Goal: Task Accomplishment & Management: Manage account settings

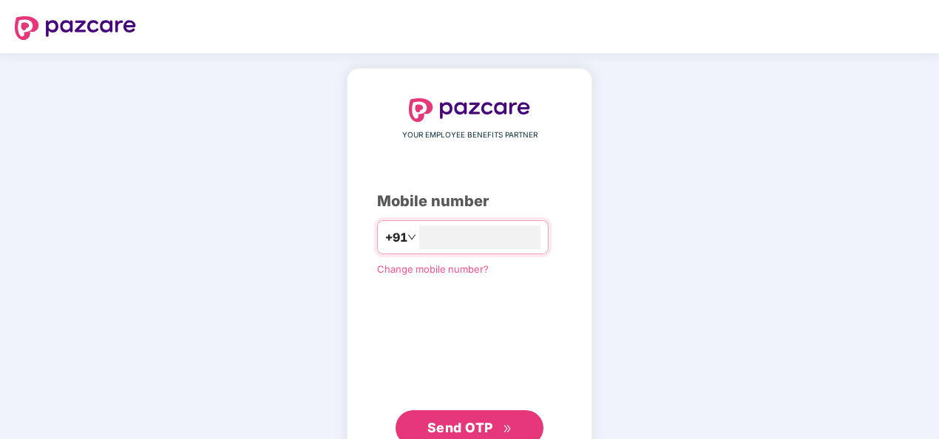
type input "**********"
click at [382, 361] on div "**********" at bounding box center [469, 271] width 185 height 347
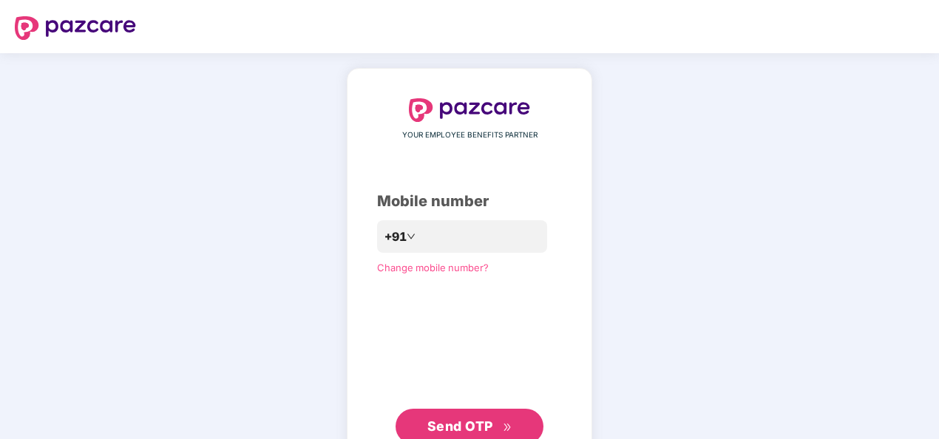
click at [498, 421] on span "Send OTP" at bounding box center [469, 426] width 85 height 21
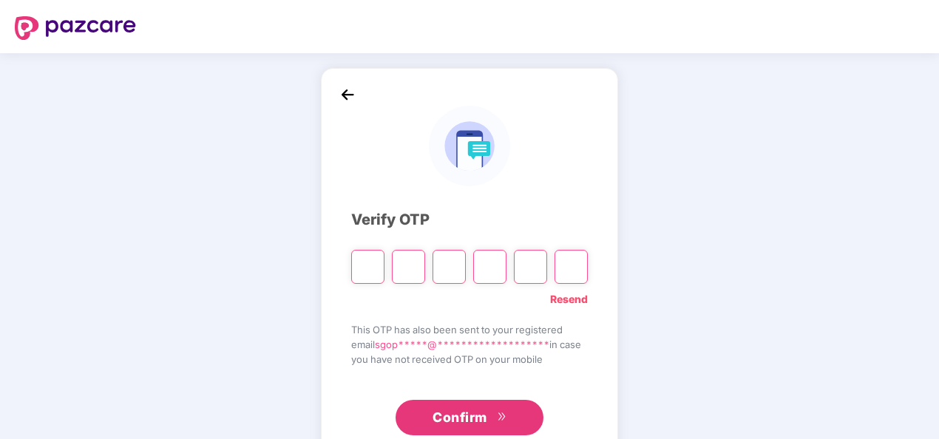
type input "*"
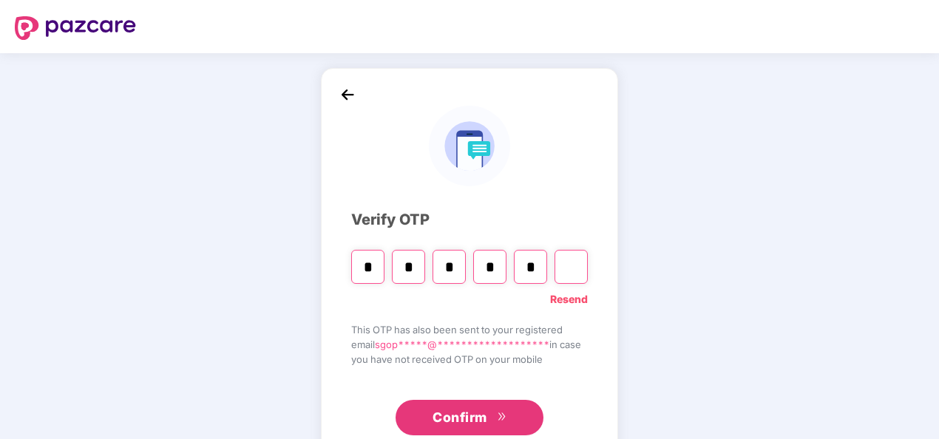
type input "*"
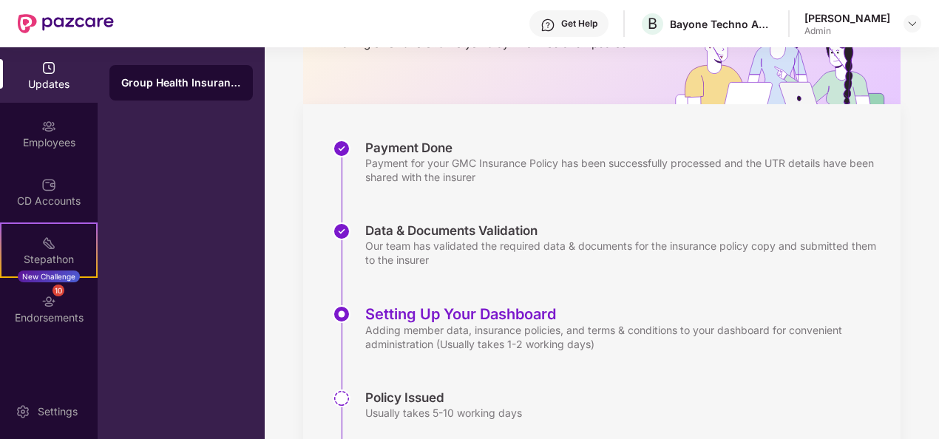
scroll to position [264, 0]
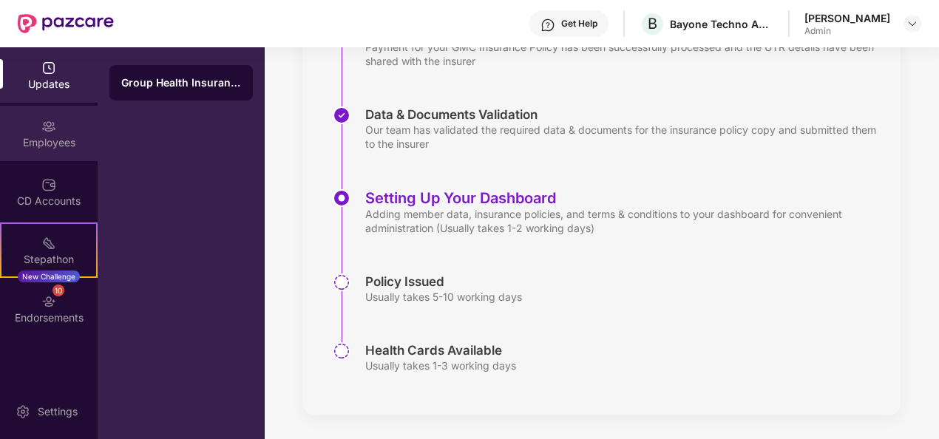
click at [58, 136] on div "Employees" at bounding box center [49, 142] width 98 height 15
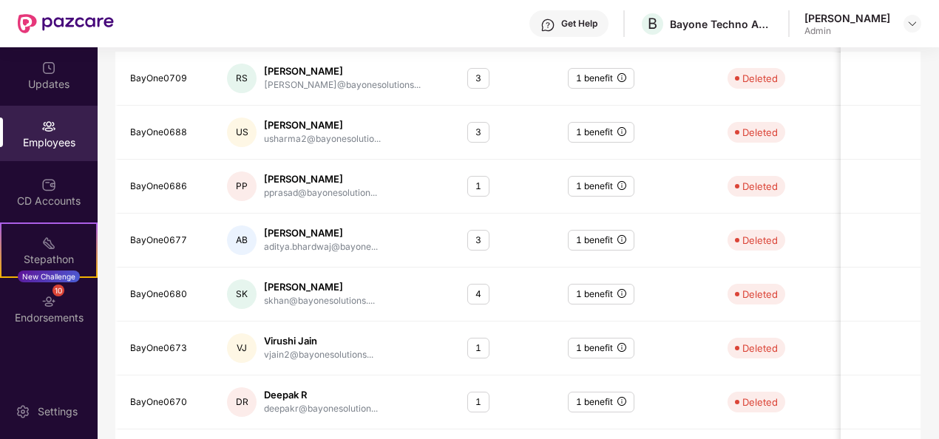
scroll to position [42, 0]
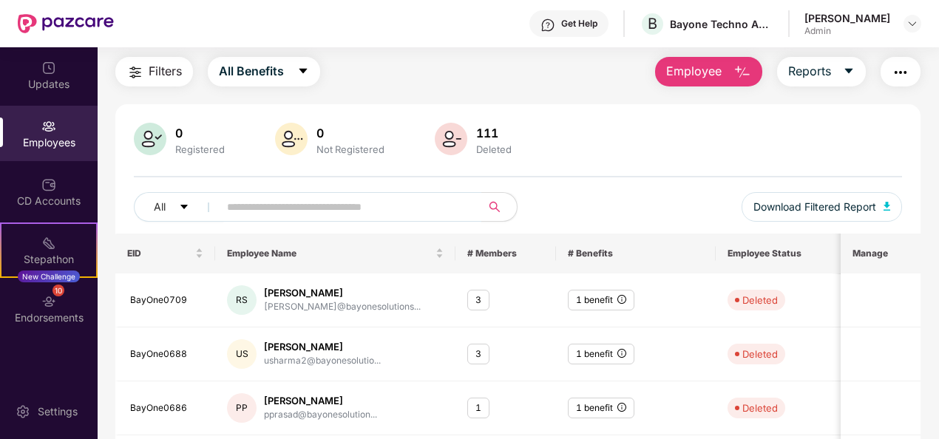
click at [424, 214] on input "text" at bounding box center [344, 207] width 234 height 22
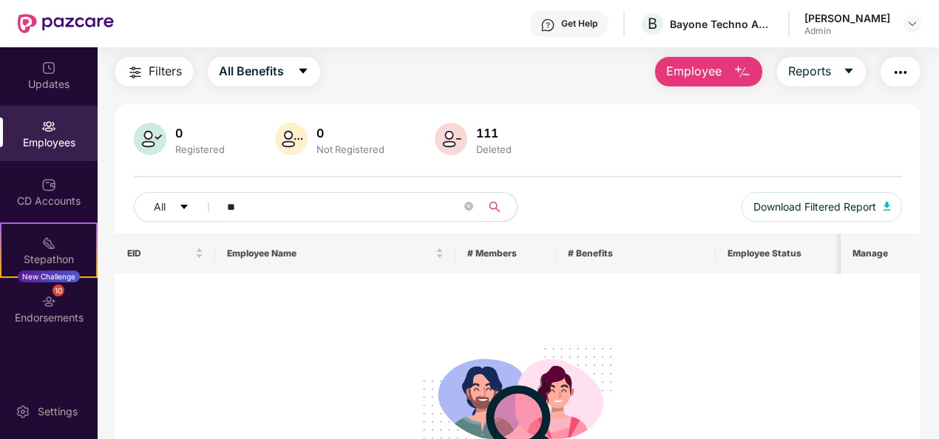
type input "*"
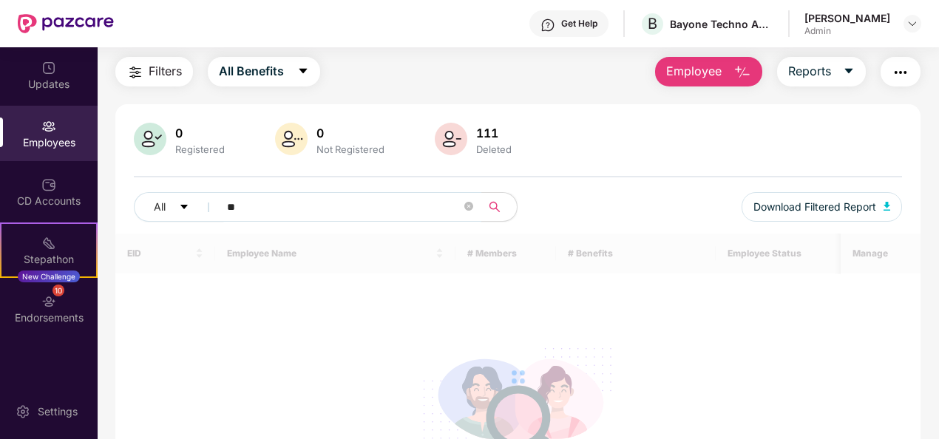
type input "*"
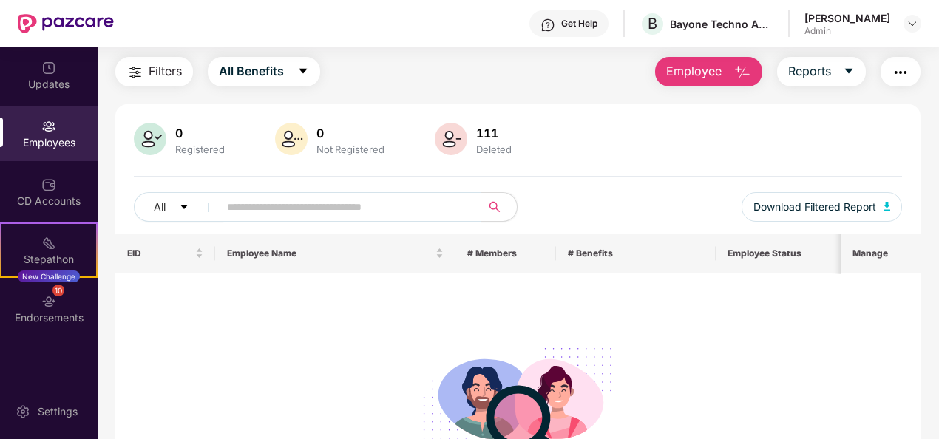
click at [62, 133] on div "Employees" at bounding box center [49, 133] width 98 height 55
click at [309, 71] on icon "caret-down" at bounding box center [303, 71] width 12 height 12
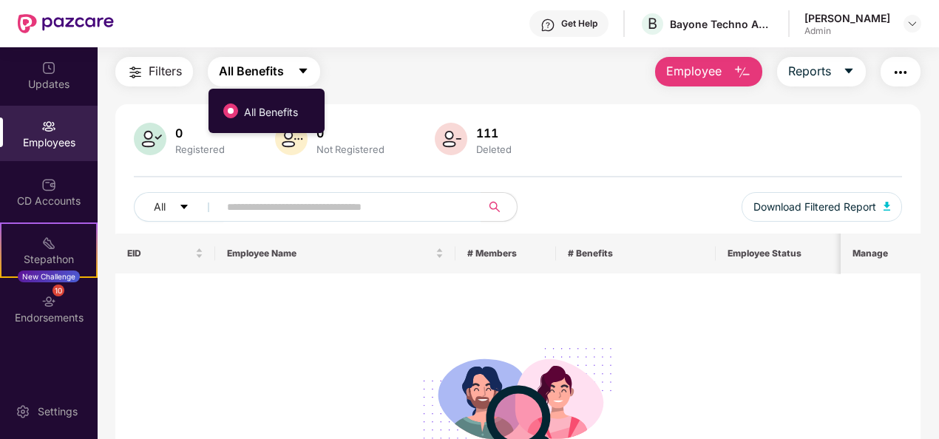
click at [309, 71] on icon "caret-down" at bounding box center [303, 71] width 12 height 12
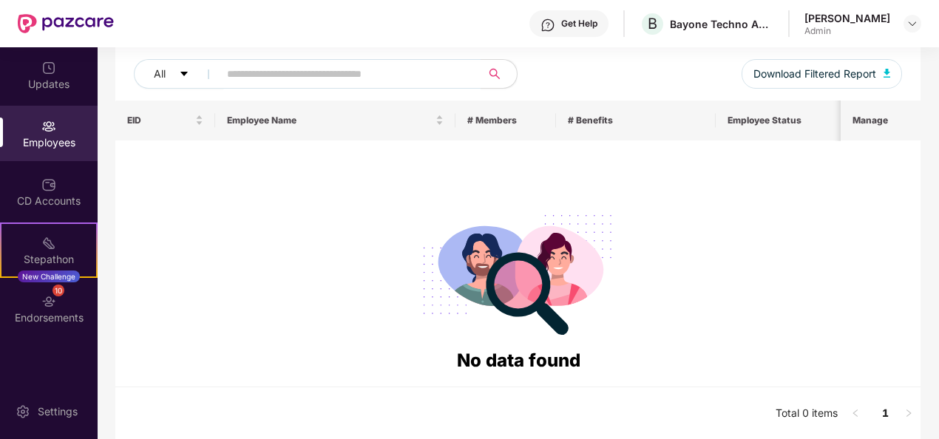
scroll to position [27, 0]
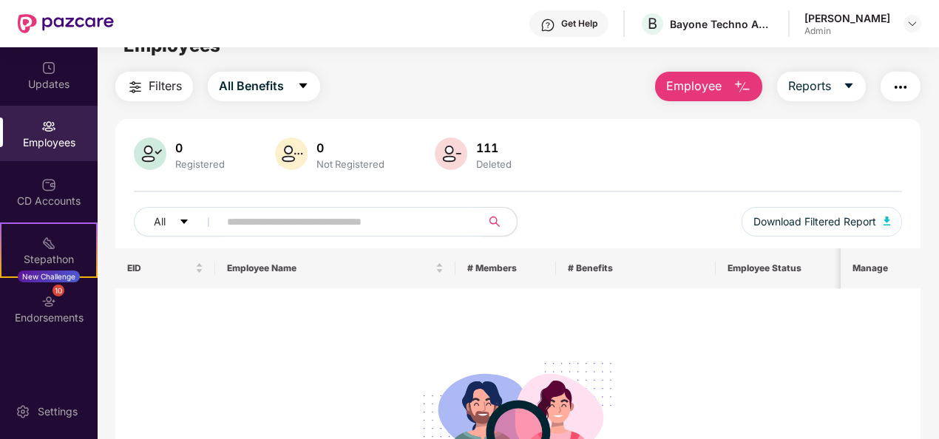
click at [33, 133] on div "Employees" at bounding box center [49, 133] width 98 height 55
click at [852, 86] on icon "caret-down" at bounding box center [849, 86] width 8 height 5
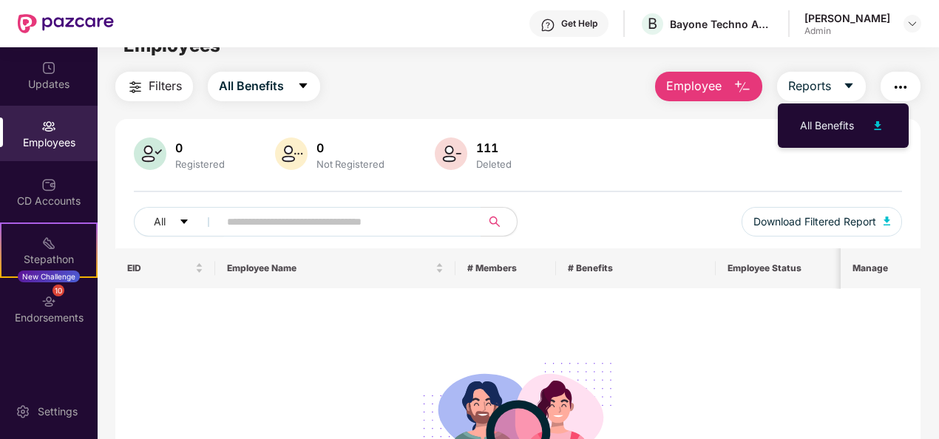
click at [629, 109] on div "Filters All Benefits Employee Reports 0 Registered 0 Not Registered 111 Deleted…" at bounding box center [518, 330] width 806 height 517
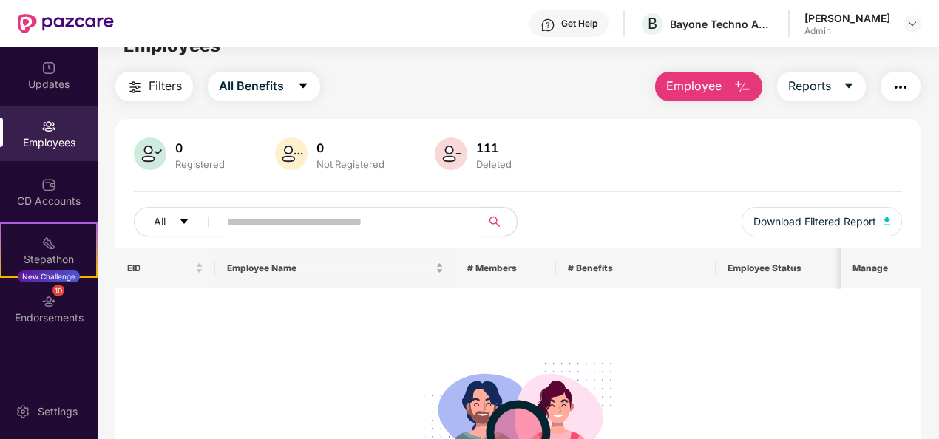
scroll to position [0, 0]
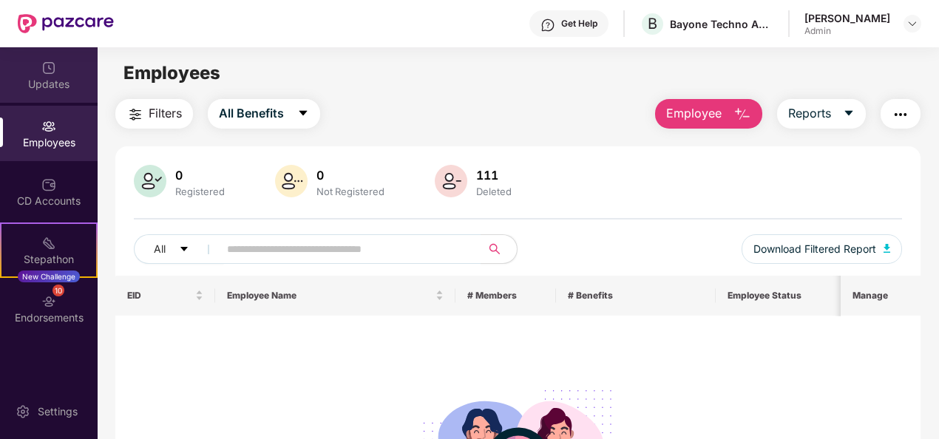
click at [52, 69] on img at bounding box center [48, 68] width 15 height 15
